Goal: Task Accomplishment & Management: Manage account settings

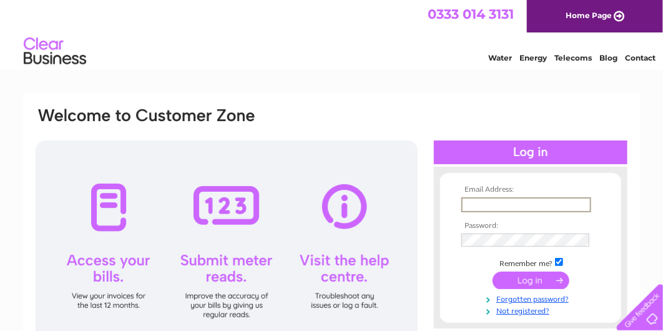
click at [505, 199] on input "text" at bounding box center [526, 204] width 130 height 15
type input "motors@milton-group.co.uk"
click at [533, 280] on input "submit" at bounding box center [531, 278] width 77 height 17
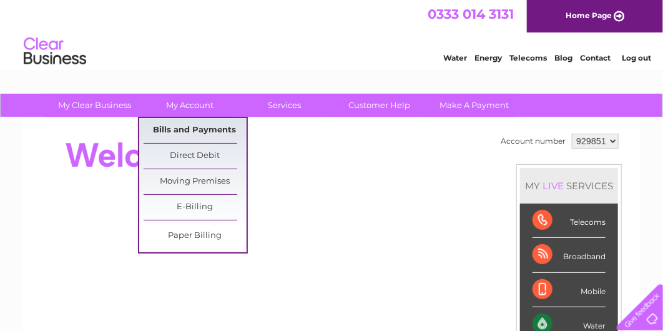
click at [180, 126] on link "Bills and Payments" at bounding box center [195, 130] width 103 height 25
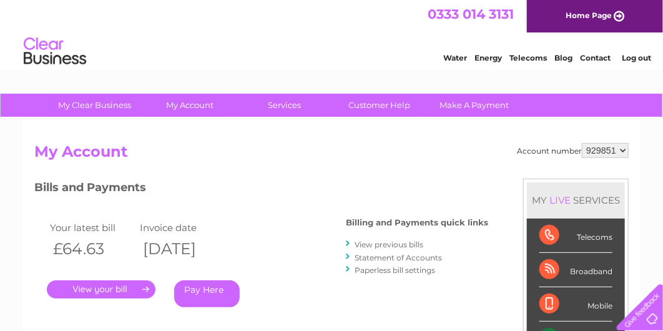
click at [104, 287] on link "." at bounding box center [101, 289] width 109 height 18
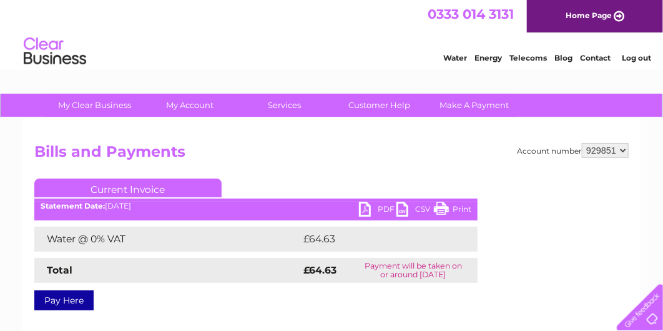
click at [365, 208] on link "PDF" at bounding box center [377, 211] width 37 height 18
